Goal: Task Accomplishment & Management: Use online tool/utility

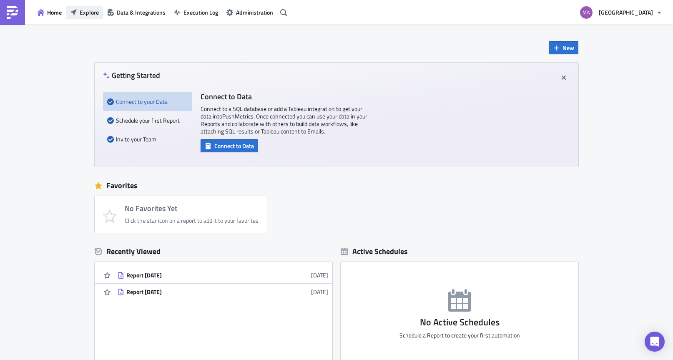
click at [77, 10] on button "Explore" at bounding box center [84, 12] width 37 height 13
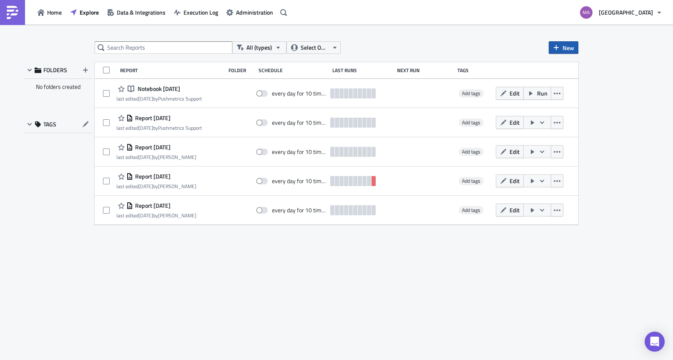
click at [562, 47] on button "New" at bounding box center [564, 47] width 30 height 13
click at [564, 68] on link "Report" at bounding box center [587, 68] width 71 height 13
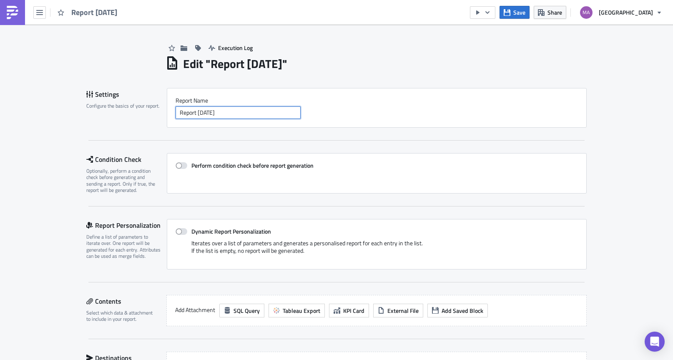
drag, startPoint x: 256, startPoint y: 111, endPoint x: 157, endPoint y: 109, distance: 98.5
click at [157, 109] on div "Settings Configure the basics of your report. Report Nam﻿e Report 2025-08-12" at bounding box center [336, 108] width 501 height 40
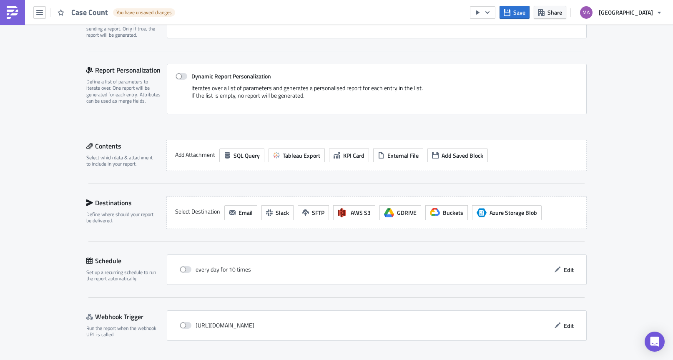
scroll to position [161, 0]
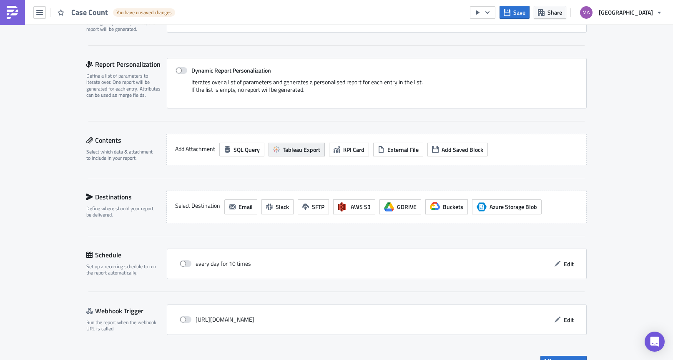
type input "Case Count"
click at [305, 150] on span "Tableau Export" at bounding box center [302, 149] width 38 height 9
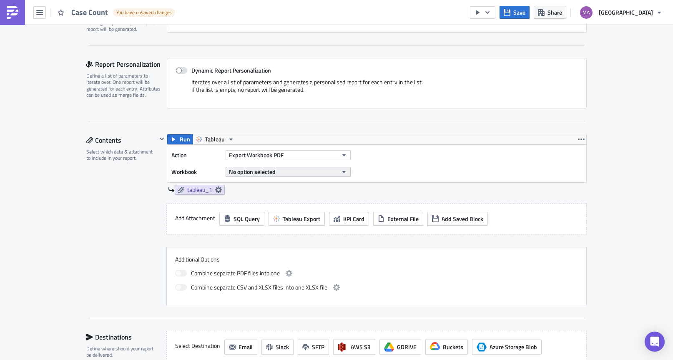
click at [254, 175] on span "No option selected" at bounding box center [252, 171] width 47 height 9
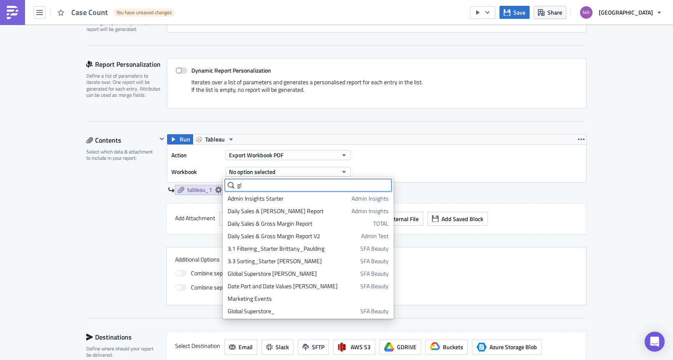
scroll to position [0, 0]
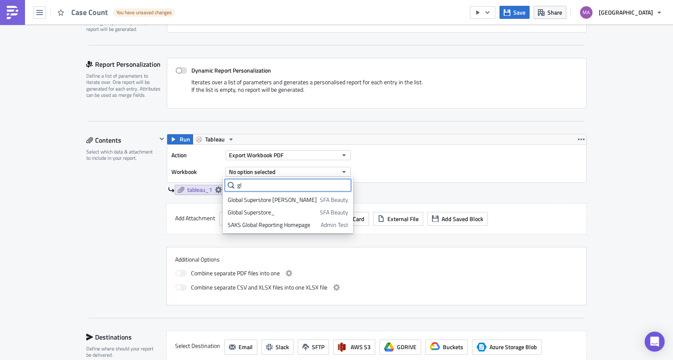
type input "g"
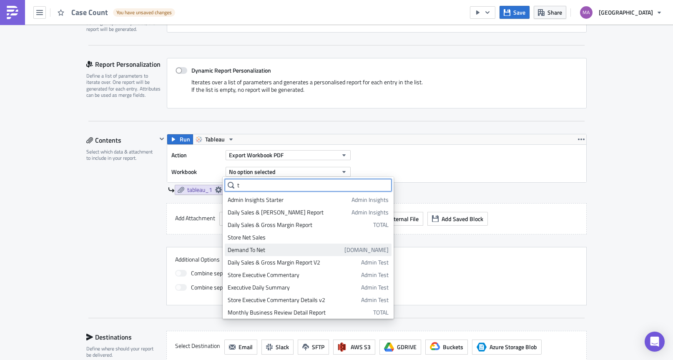
type input "t"
click at [304, 252] on div "Demand To Net" at bounding box center [285, 250] width 114 height 8
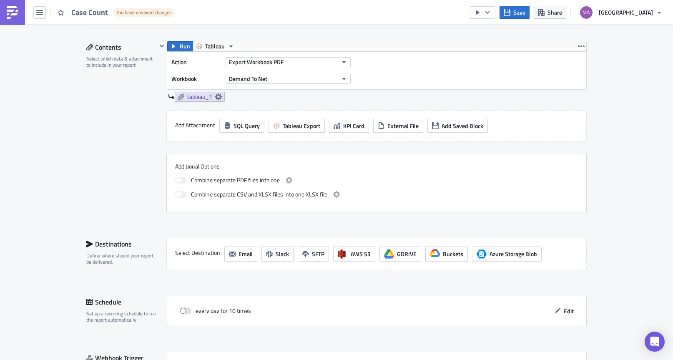
scroll to position [254, 0]
click at [266, 62] on span "Export Workbook PDF" at bounding box center [256, 62] width 55 height 9
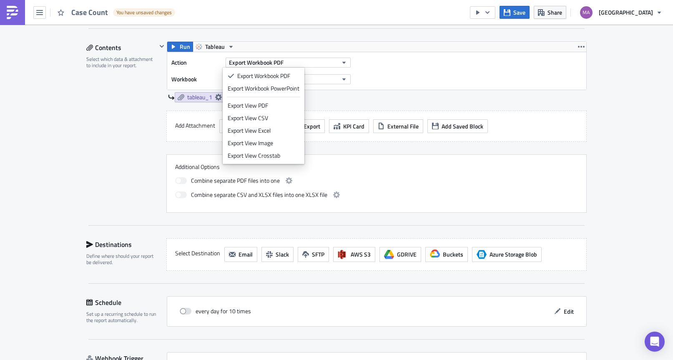
click at [112, 172] on div "Contents Select which data & attachment to include in your report." at bounding box center [121, 126] width 71 height 171
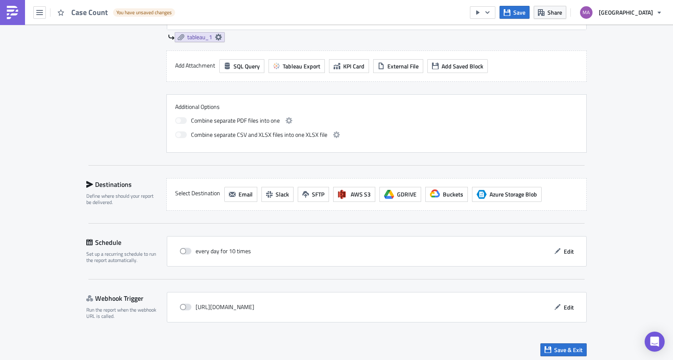
scroll to position [317, 0]
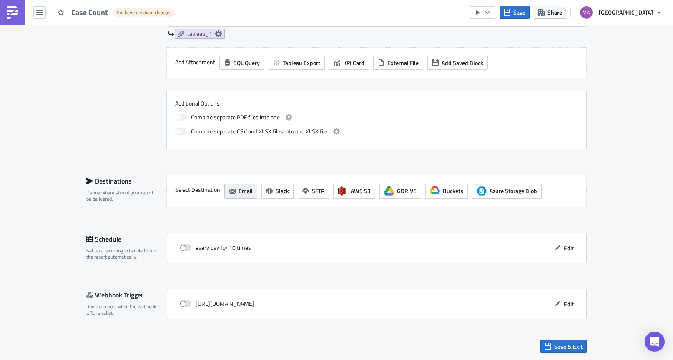
click at [233, 188] on button "Email" at bounding box center [240, 191] width 33 height 15
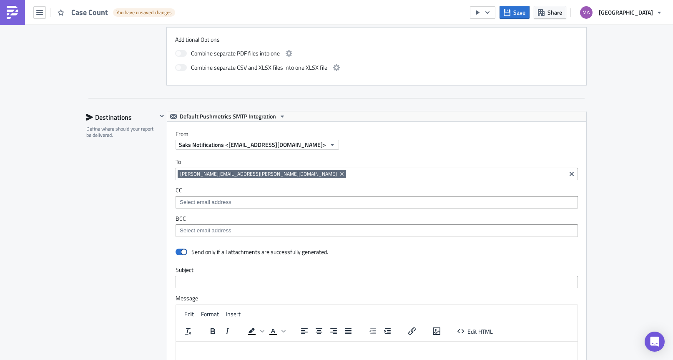
scroll to position [381, 0]
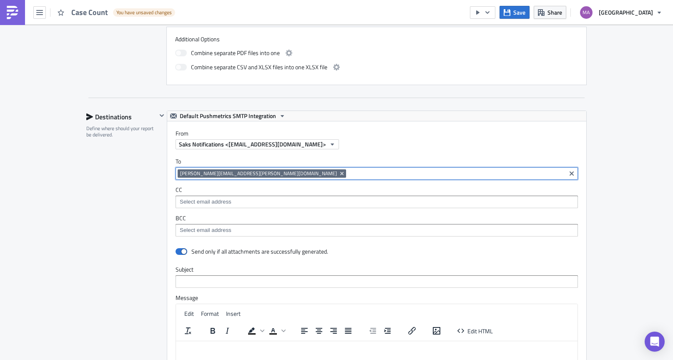
click at [348, 177] on input at bounding box center [456, 173] width 216 height 8
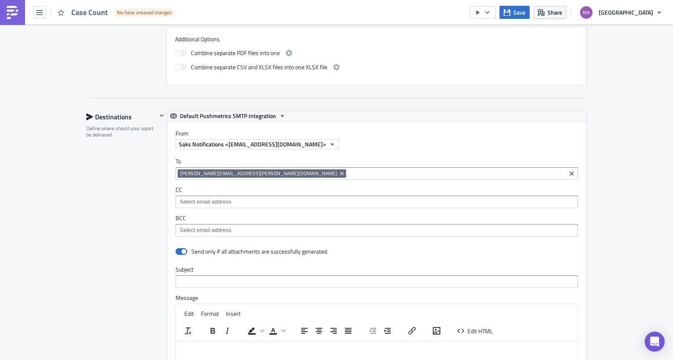
click at [295, 190] on label "CC" at bounding box center [377, 190] width 403 height 8
click at [277, 200] on input at bounding box center [377, 202] width 398 height 8
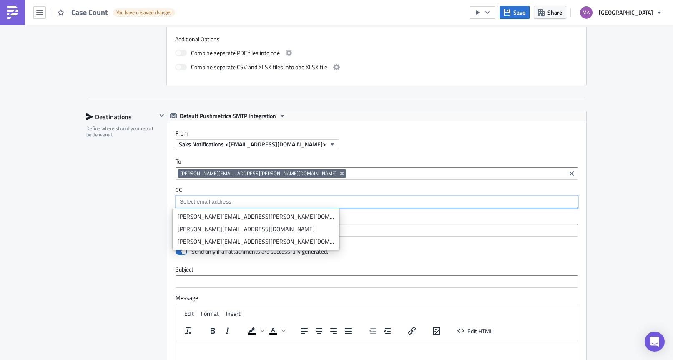
click at [291, 232] on input at bounding box center [377, 230] width 398 height 8
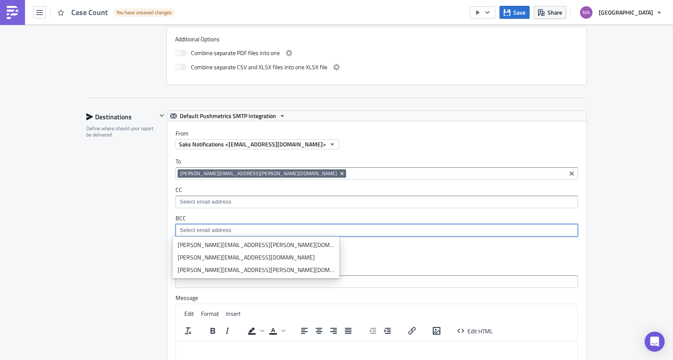
click at [298, 204] on input at bounding box center [377, 202] width 398 height 8
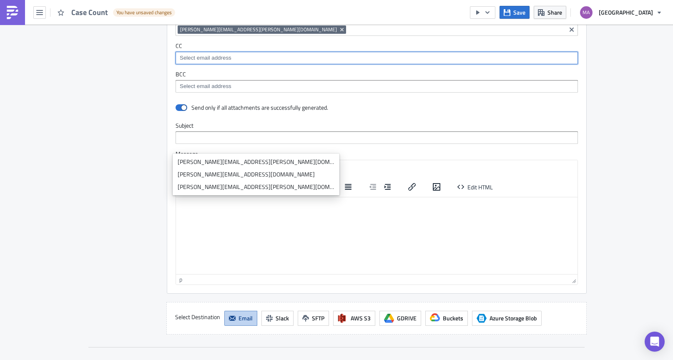
scroll to position [531, 0]
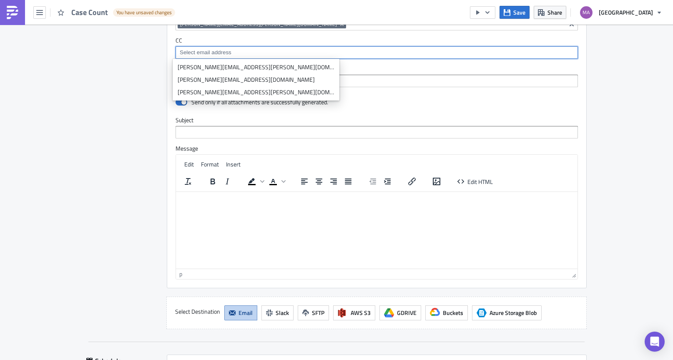
click at [260, 205] on html at bounding box center [377, 198] width 402 height 13
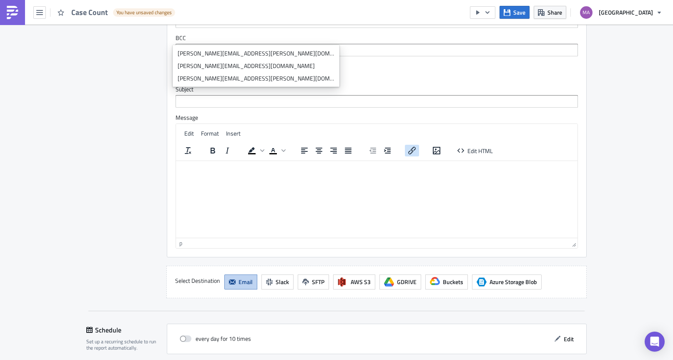
scroll to position [653, 0]
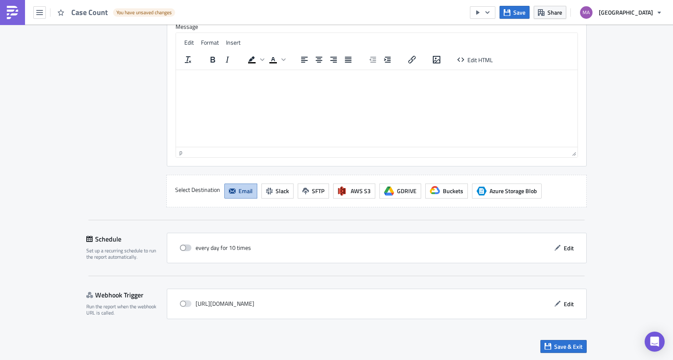
click at [187, 248] on span at bounding box center [186, 248] width 12 height 7
click at [187, 248] on input "checkbox" at bounding box center [184, 247] width 5 height 5
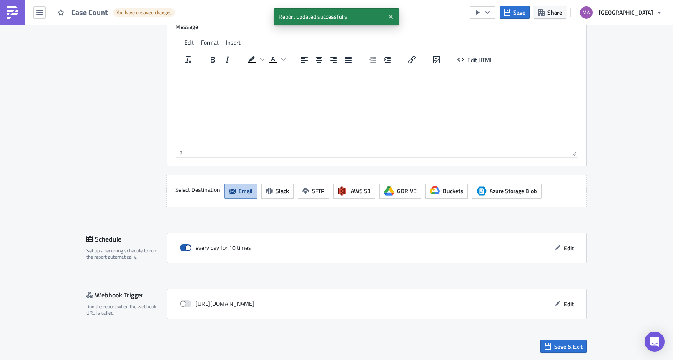
click at [184, 247] on span at bounding box center [186, 248] width 12 height 7
click at [184, 247] on input "checkbox" at bounding box center [184, 247] width 5 height 5
checkbox input "false"
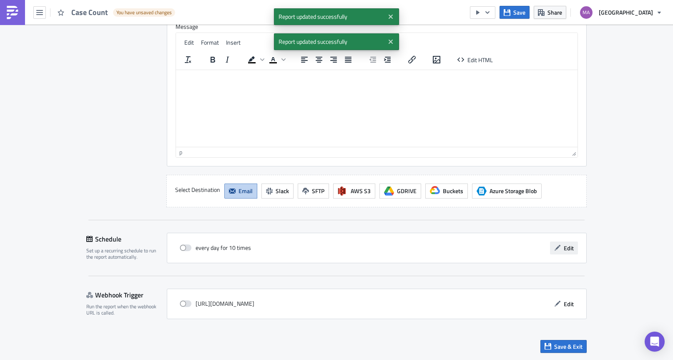
click at [564, 248] on span "Edit" at bounding box center [569, 248] width 10 height 9
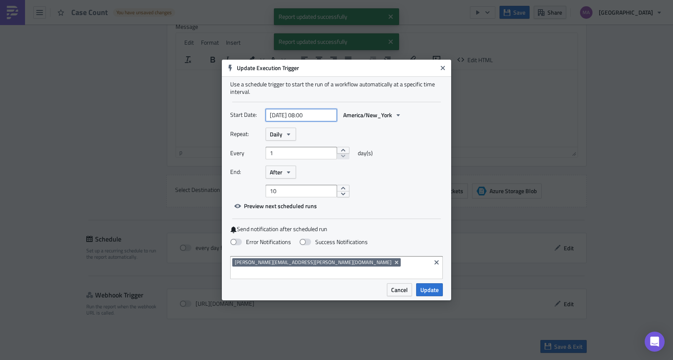
select select "7"
select select "2025"
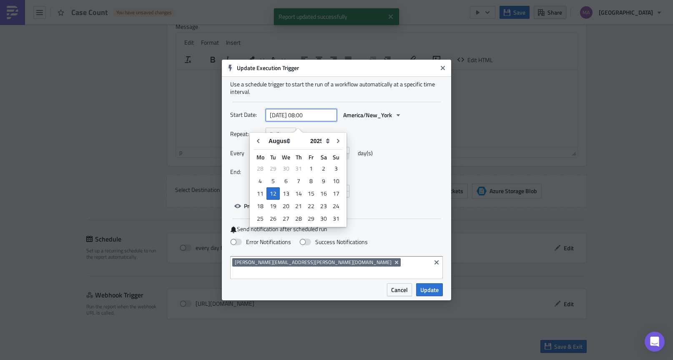
click at [320, 118] on input "2025-08-12 08:00" at bounding box center [301, 115] width 71 height 13
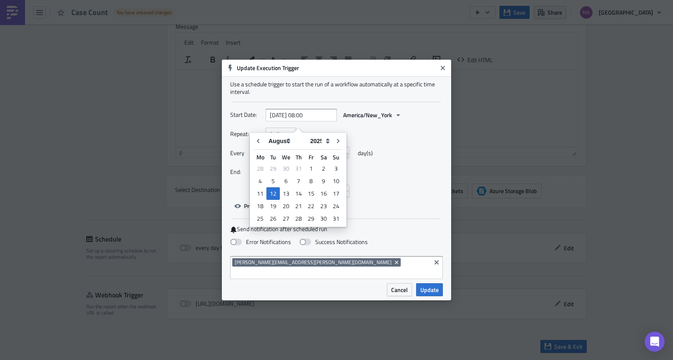
click at [386, 164] on div "Every 1 day(s)" at bounding box center [336, 156] width 213 height 19
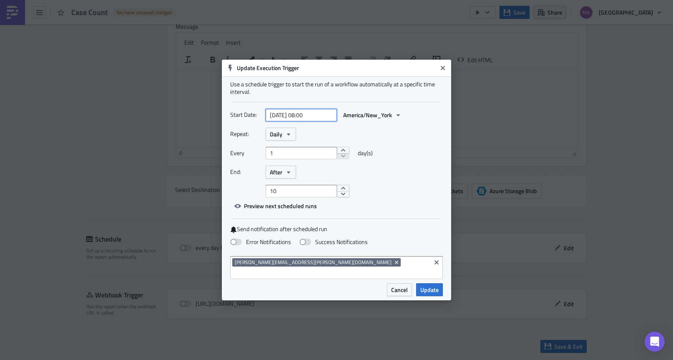
select select "7"
select select "2025"
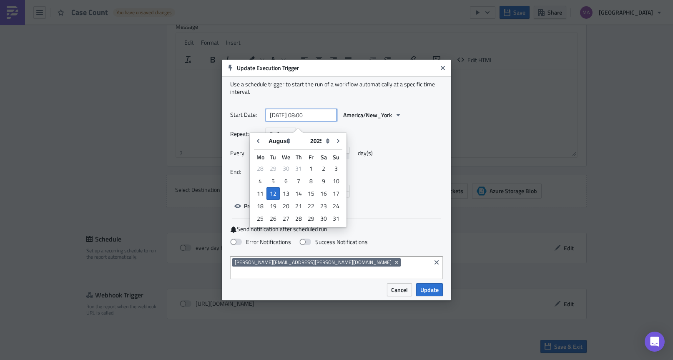
drag, startPoint x: 320, startPoint y: 122, endPoint x: 303, endPoint y: 121, distance: 17.6
click at [303, 121] on input "2025-08-12 08:00" at bounding box center [301, 115] width 71 height 13
drag, startPoint x: 320, startPoint y: 121, endPoint x: 303, endPoint y: 120, distance: 17.5
click at [303, 120] on input "2025-08-12 08:00" at bounding box center [301, 115] width 71 height 13
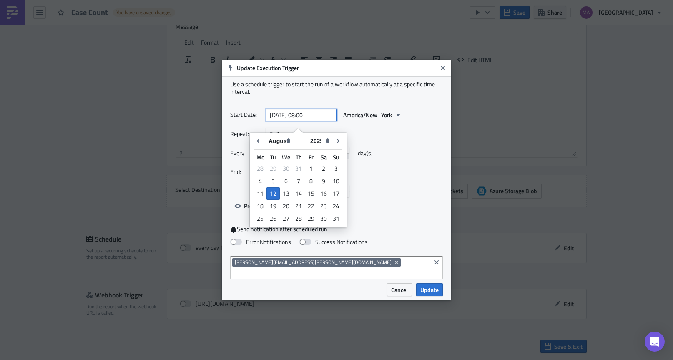
click at [303, 120] on input "2025-08-12 08:00" at bounding box center [301, 115] width 71 height 13
drag, startPoint x: 303, startPoint y: 120, endPoint x: 310, endPoint y: 121, distance: 7.1
click at [310, 121] on input "2025-08-12 08:00" at bounding box center [301, 115] width 71 height 13
click at [308, 120] on input "2025-08-12 08:00" at bounding box center [301, 115] width 71 height 13
click at [320, 120] on input "2025-08-12 08:00" at bounding box center [301, 115] width 71 height 13
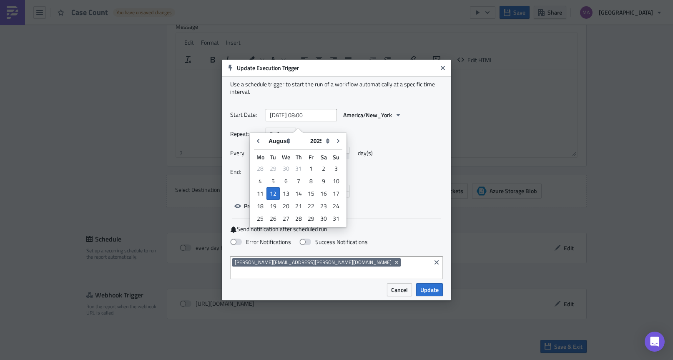
click at [368, 138] on div "Repeat: Daily" at bounding box center [336, 134] width 213 height 13
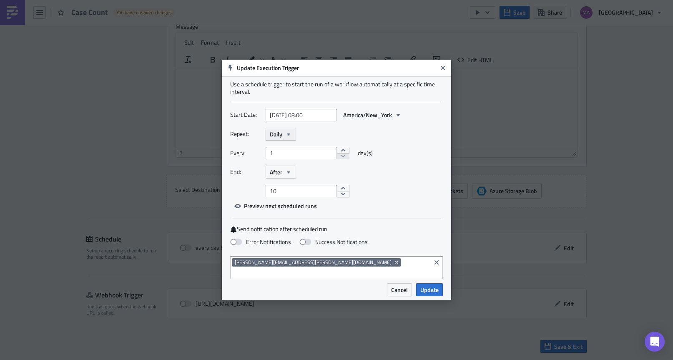
click at [282, 139] on span "Daily" at bounding box center [276, 134] width 13 height 9
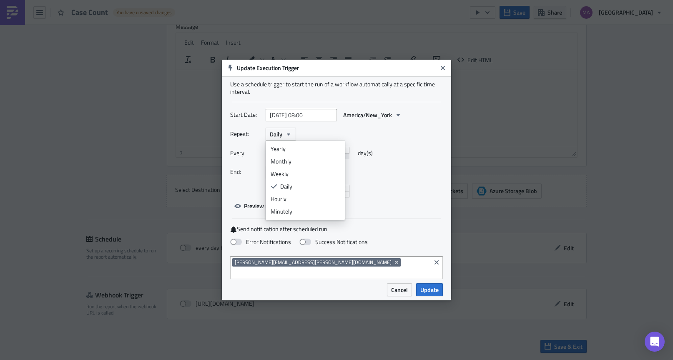
click at [397, 212] on div "Start Date: 2025-08-12 08:00 America/New_York Repeat: Daily Yearly Monthly Week…" at bounding box center [336, 160] width 213 height 104
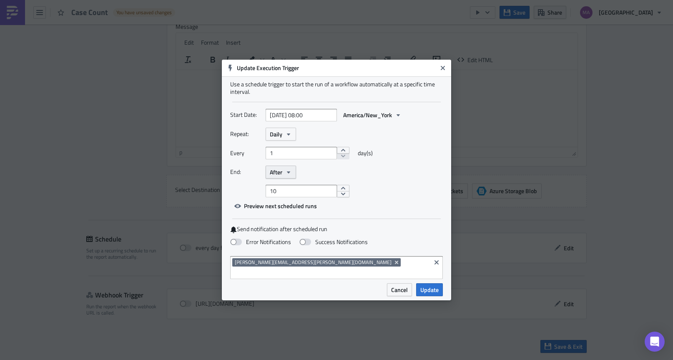
click at [275, 177] on span "After" at bounding box center [276, 172] width 13 height 9
click at [395, 285] on span "Cancel" at bounding box center [399, 289] width 17 height 9
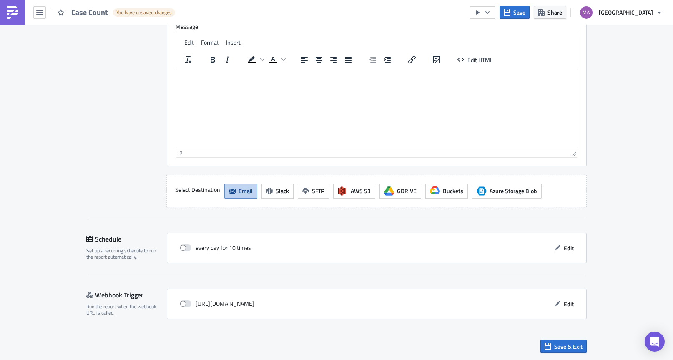
scroll to position [0, 0]
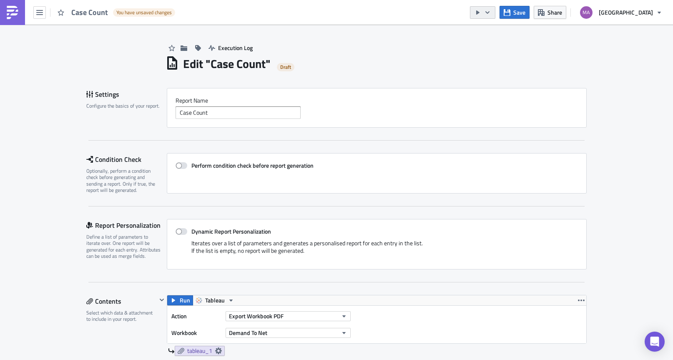
click at [491, 13] on icon "button" at bounding box center [487, 12] width 7 height 7
drag, startPoint x: 446, startPoint y: 28, endPoint x: 440, endPoint y: 28, distance: 6.3
click at [446, 28] on div "Execution Log" at bounding box center [376, 40] width 421 height 30
click at [44, 15] on button "button" at bounding box center [39, 12] width 13 height 13
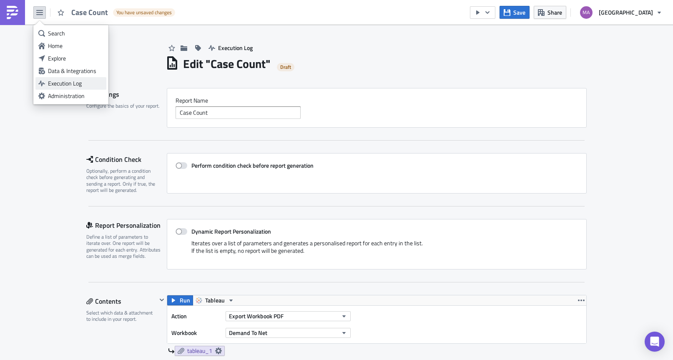
click at [51, 86] on div "Execution Log" at bounding box center [75, 83] width 55 height 8
